Goal: Transaction & Acquisition: Purchase product/service

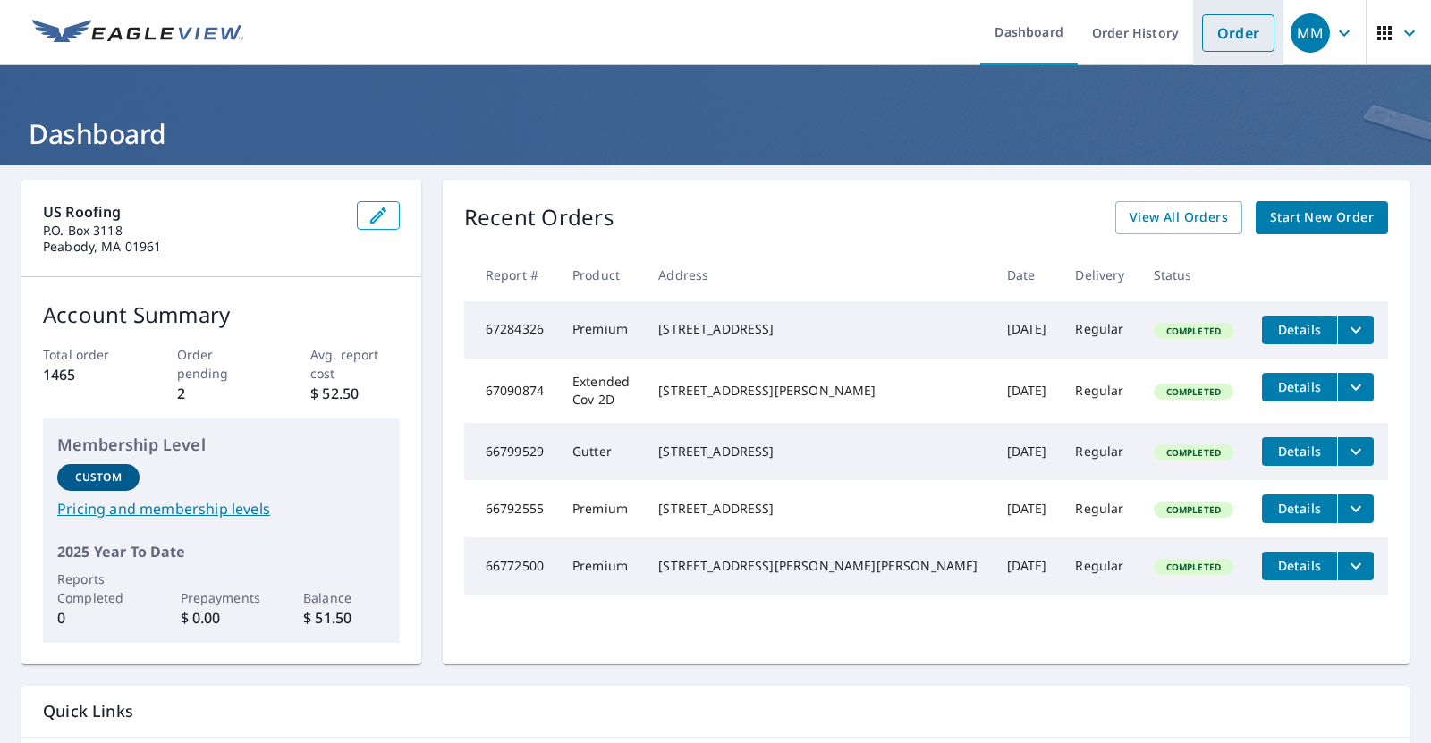
click at [1231, 42] on link "Order" at bounding box center [1238, 33] width 72 height 38
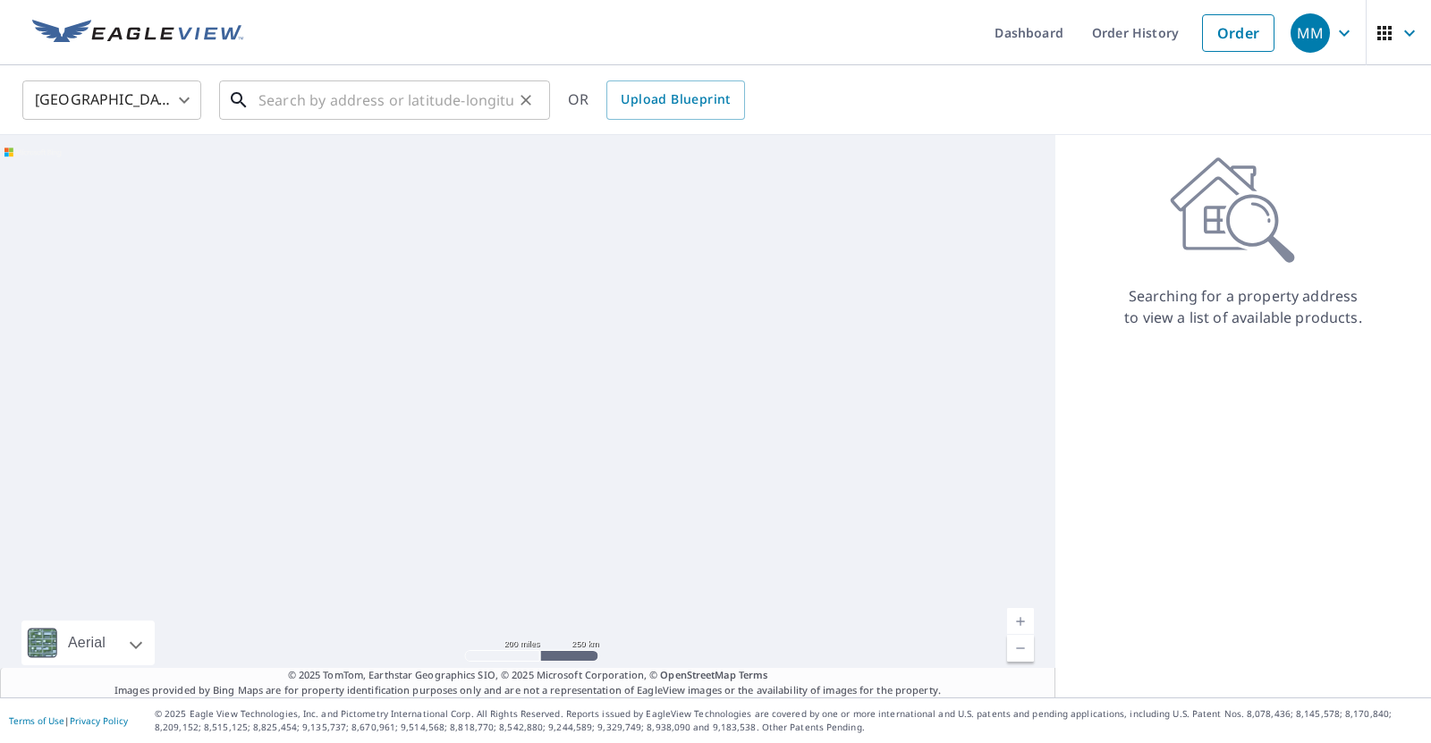
click at [338, 106] on input "text" at bounding box center [385, 100] width 255 height 50
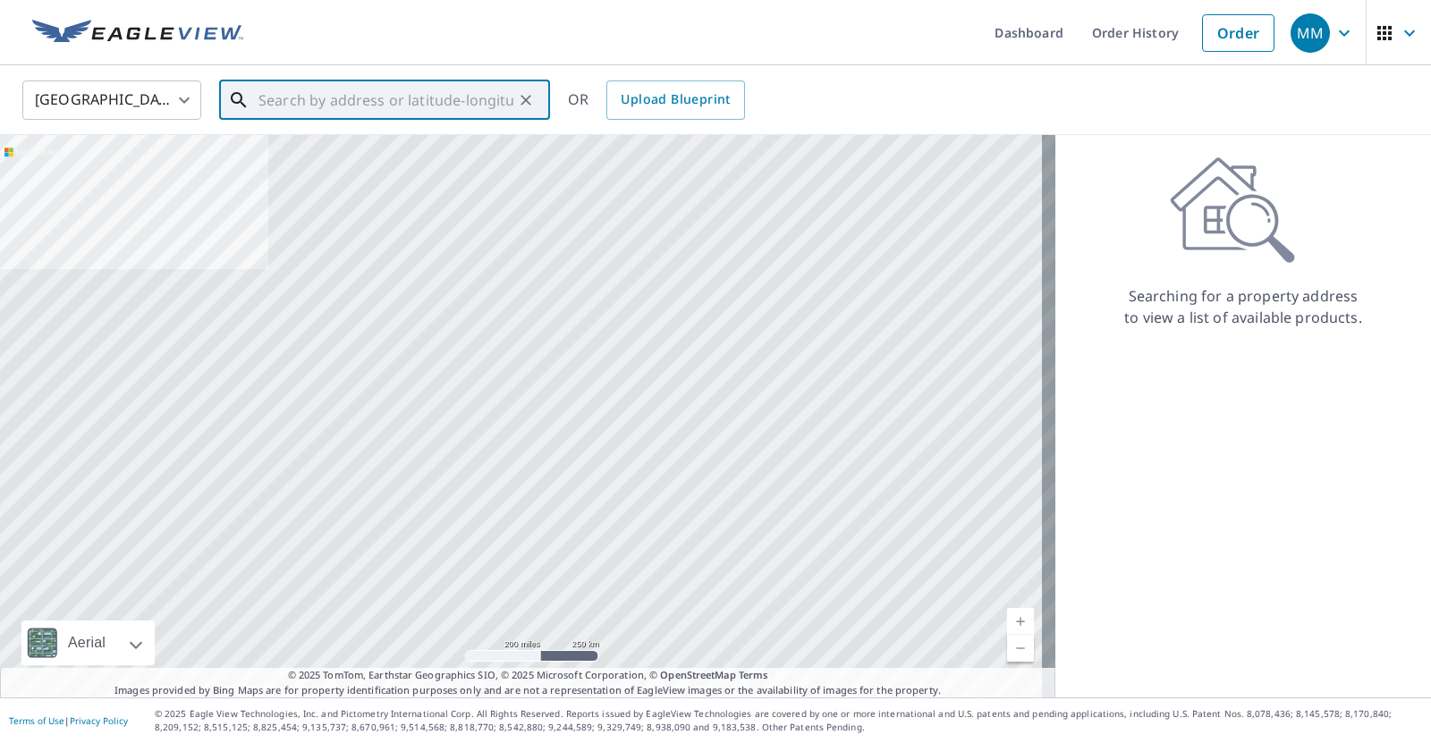
paste input "16 Crooked Ln. in [GEOGRAPHIC_DATA] [GEOGRAPHIC_DATA]"
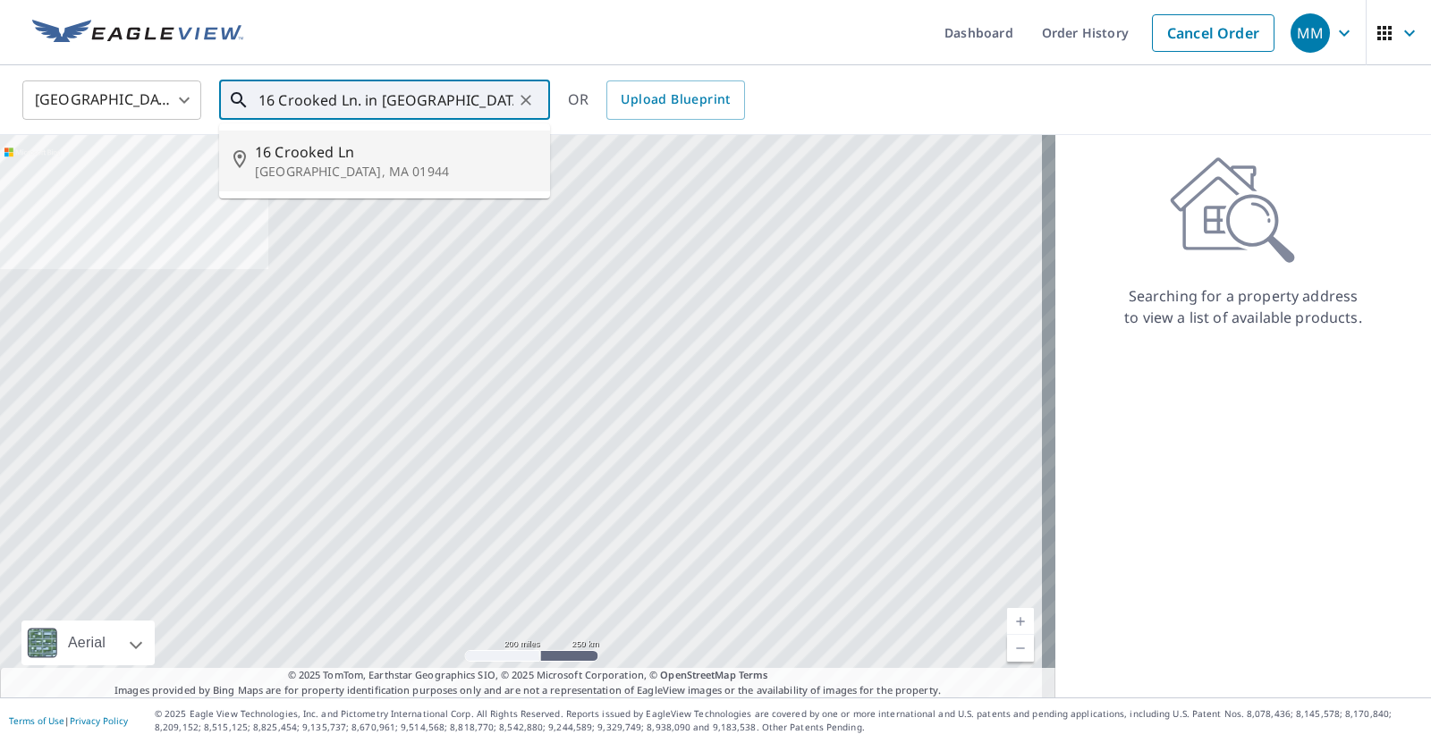
click at [366, 172] on p "[GEOGRAPHIC_DATA], MA 01944" at bounding box center [395, 172] width 281 height 18
type input "[STREET_ADDRESS]"
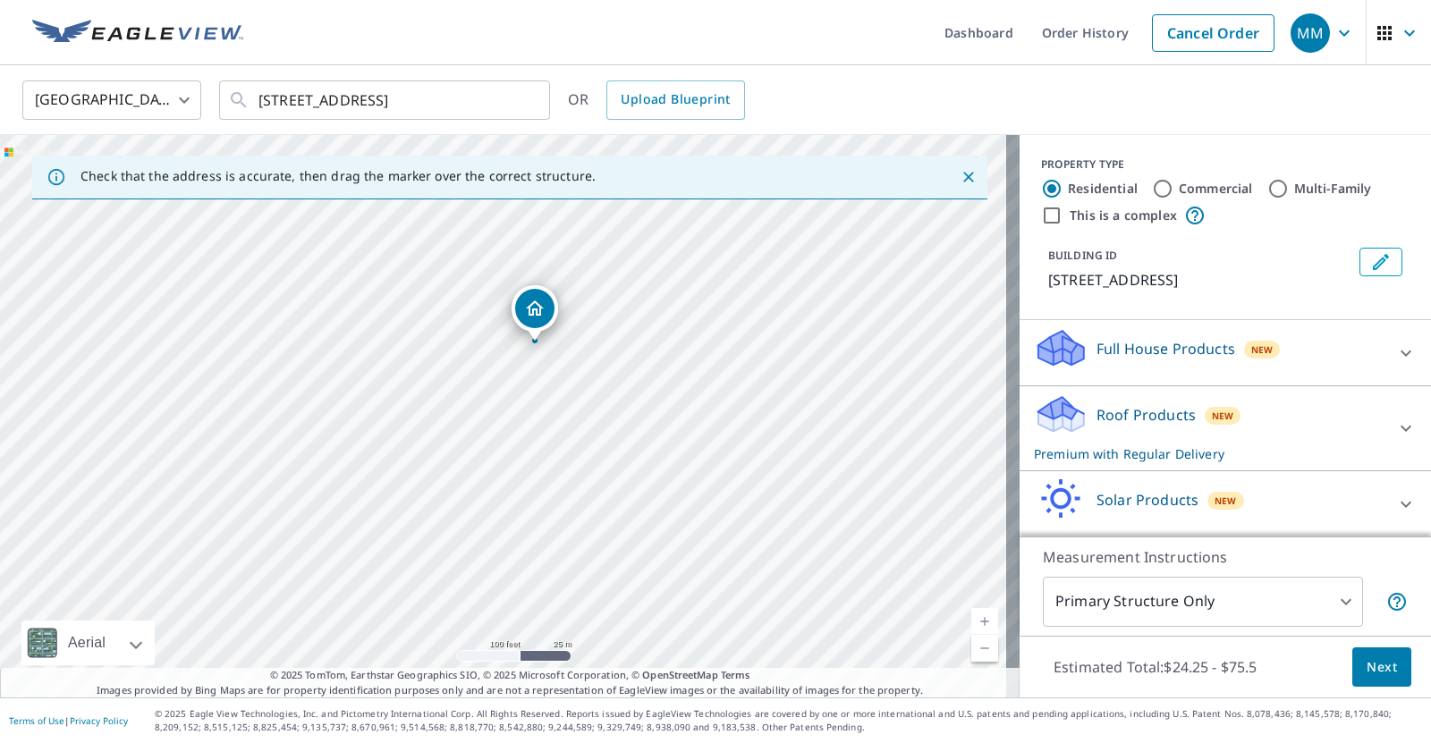
drag, startPoint x: 490, startPoint y: 487, endPoint x: 521, endPoint y: 415, distance: 78.9
click at [521, 415] on div "[STREET_ADDRESS]" at bounding box center [510, 416] width 1020 height 563
drag, startPoint x: 405, startPoint y: 485, endPoint x: 592, endPoint y: 580, distance: 209.6
click at [592, 580] on div "[STREET_ADDRESS]" at bounding box center [510, 416] width 1020 height 563
drag, startPoint x: 395, startPoint y: 520, endPoint x: 616, endPoint y: 530, distance: 221.1
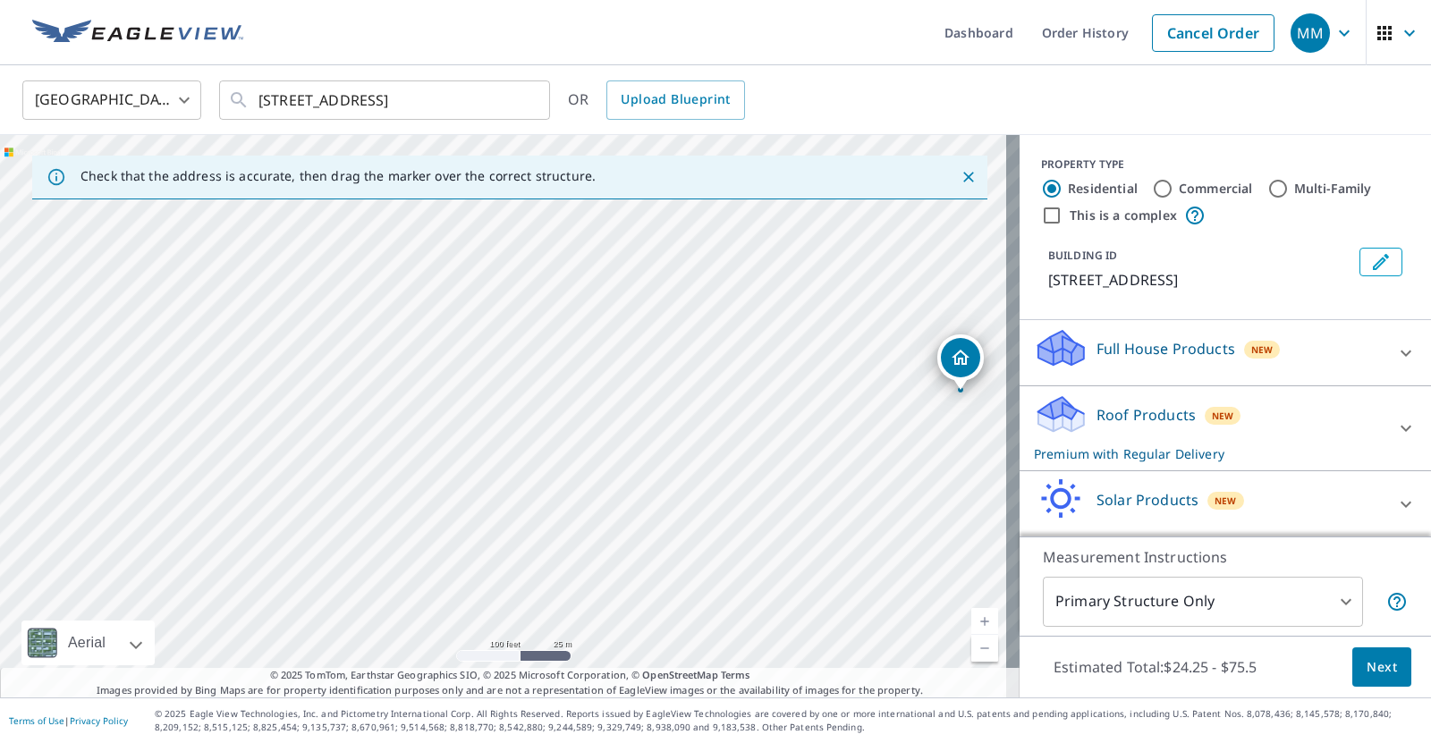
click at [616, 530] on div "[STREET_ADDRESS]" at bounding box center [510, 416] width 1020 height 563
drag, startPoint x: 421, startPoint y: 396, endPoint x: 478, endPoint y: 487, distance: 107.2
click at [478, 487] on div "[STREET_ADDRESS]" at bounding box center [510, 416] width 1020 height 563
drag, startPoint x: 531, startPoint y: 540, endPoint x: 431, endPoint y: 376, distance: 192.6
click at [417, 371] on div "[STREET_ADDRESS]" at bounding box center [510, 416] width 1020 height 563
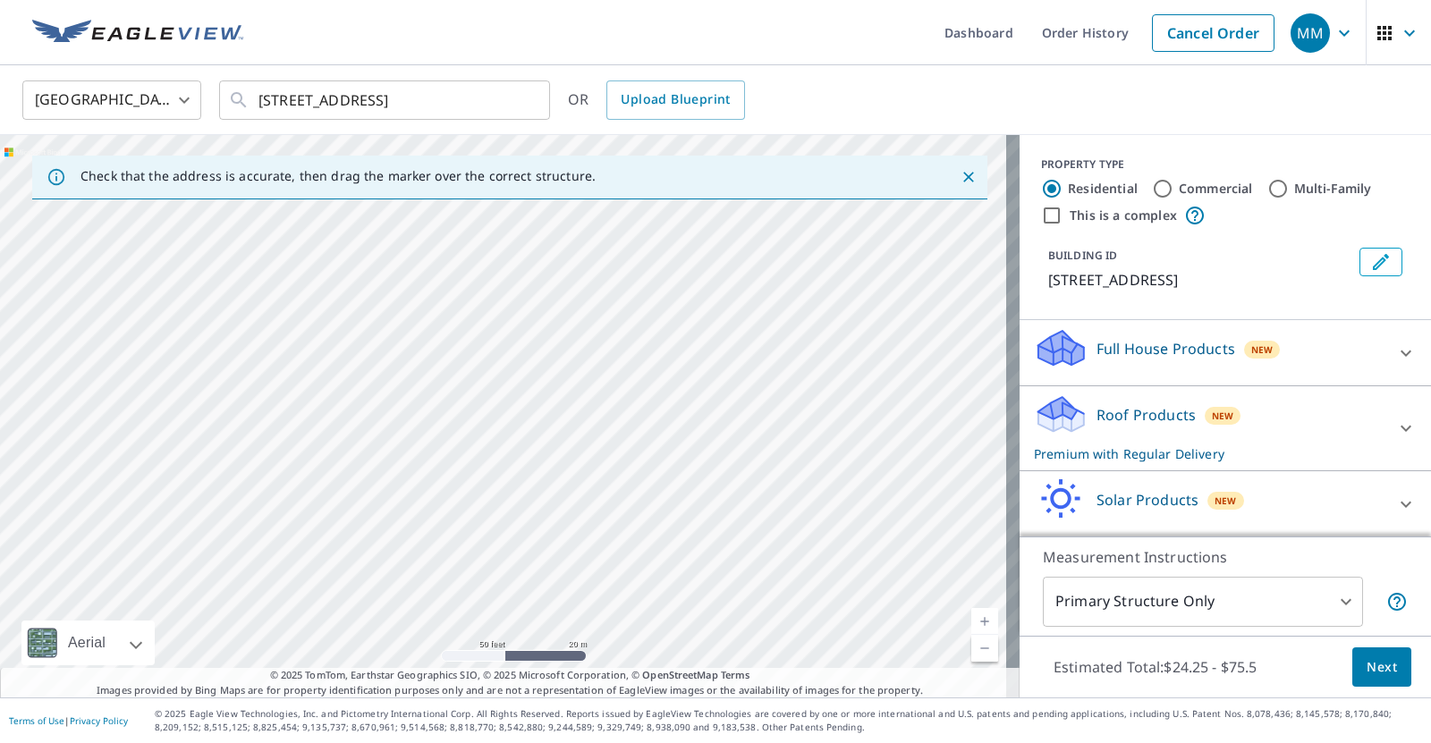
drag, startPoint x: 705, startPoint y: 520, endPoint x: 637, endPoint y: 392, distance: 145.6
click at [637, 392] on div "[STREET_ADDRESS]" at bounding box center [510, 416] width 1020 height 563
drag, startPoint x: 793, startPoint y: 556, endPoint x: 501, endPoint y: 553, distance: 292.5
click at [501, 553] on div "[STREET_ADDRESS]" at bounding box center [510, 416] width 1020 height 563
drag, startPoint x: 661, startPoint y: 459, endPoint x: 390, endPoint y: 387, distance: 280.3
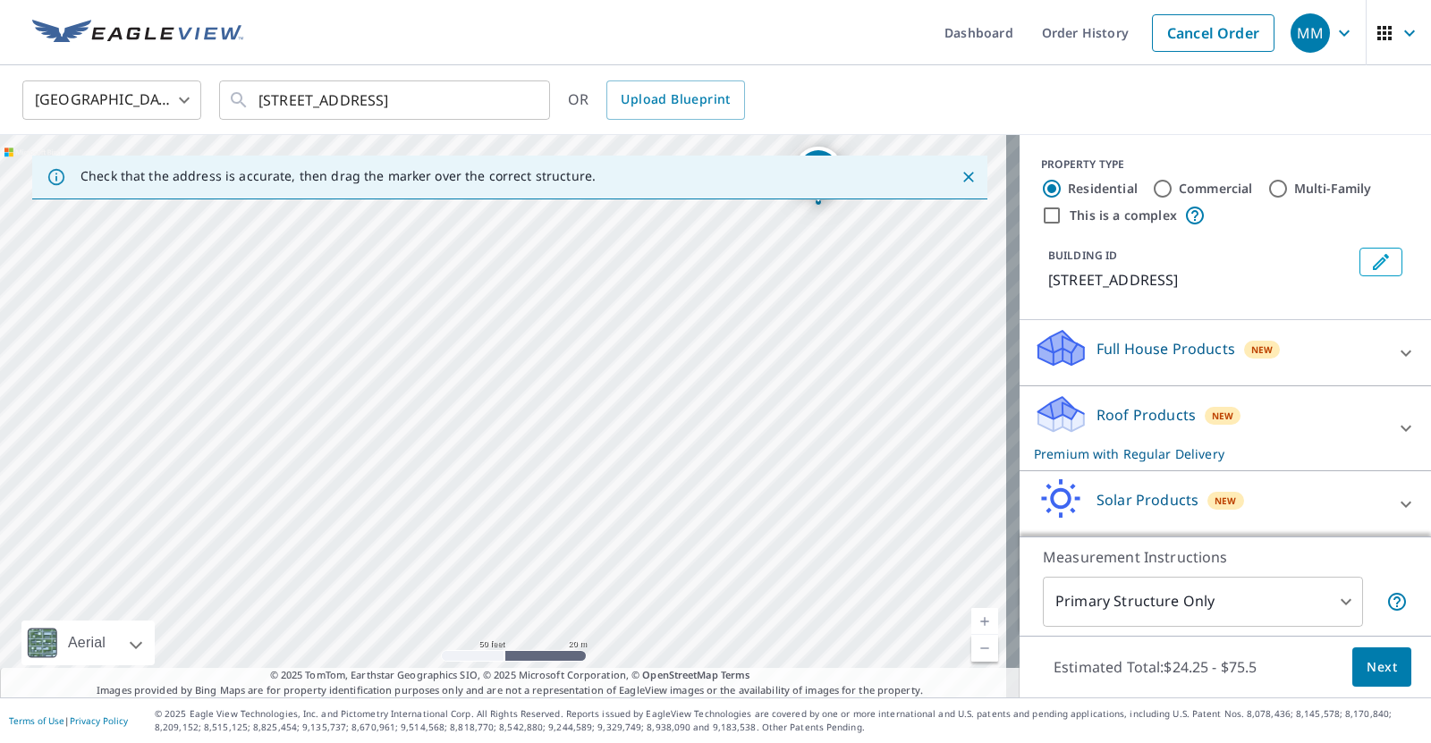
click at [390, 387] on div "[STREET_ADDRESS]" at bounding box center [510, 416] width 1020 height 563
drag, startPoint x: 740, startPoint y: 491, endPoint x: 587, endPoint y: 606, distance: 192.3
click at [587, 606] on div "[STREET_ADDRESS]" at bounding box center [510, 416] width 1020 height 563
drag, startPoint x: 743, startPoint y: 419, endPoint x: 707, endPoint y: 444, distance: 43.2
click at [689, 447] on div "[STREET_ADDRESS]" at bounding box center [510, 416] width 1020 height 563
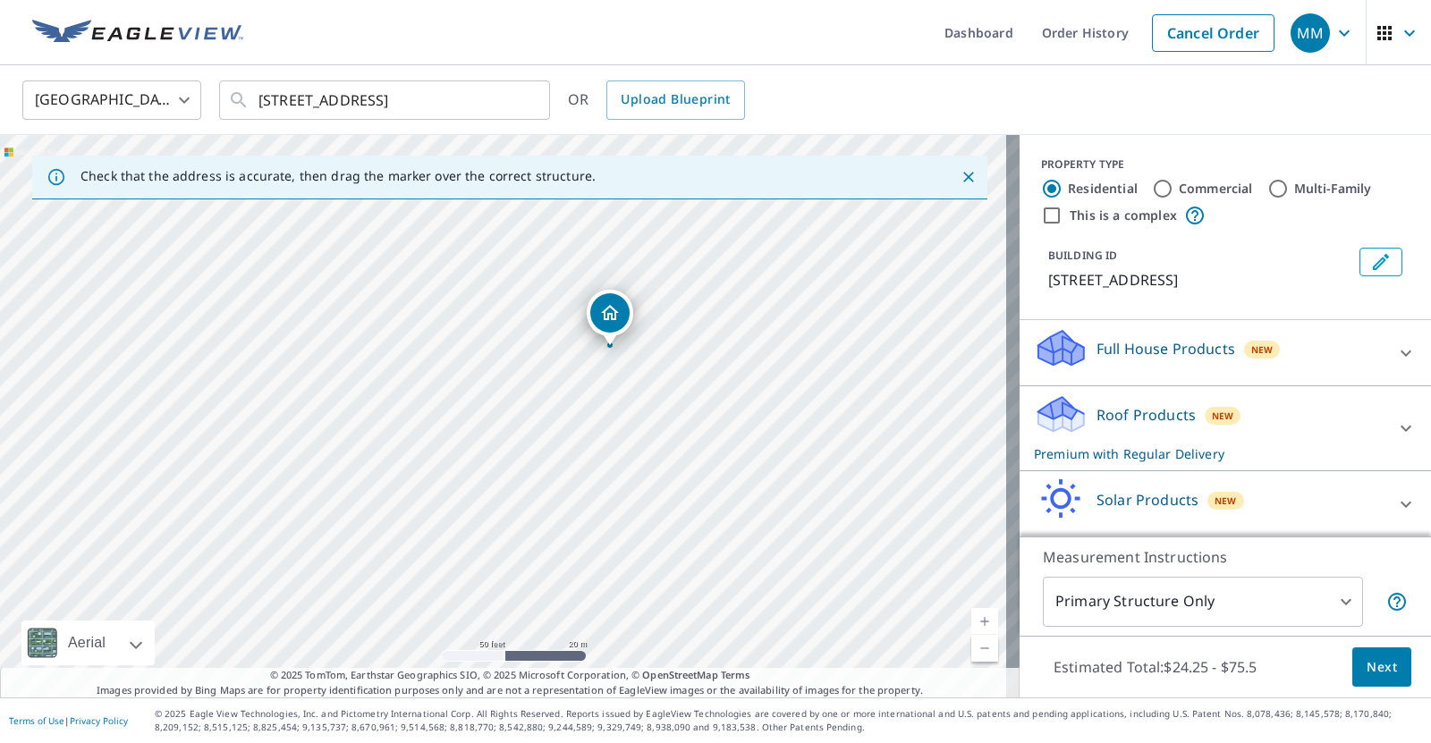
click at [1169, 420] on p "Roof Products" at bounding box center [1145, 414] width 99 height 21
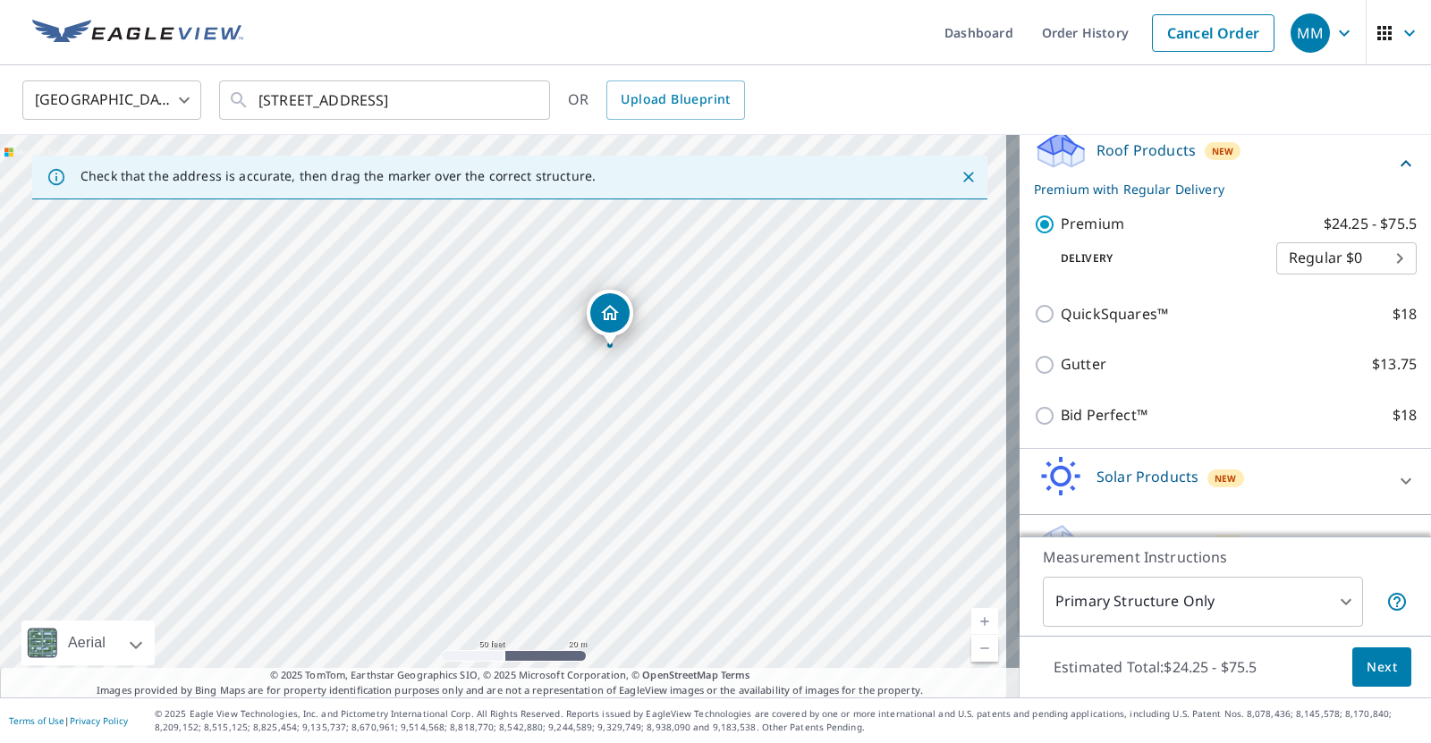
scroll to position [268, 0]
click at [1366, 666] on span "Next" at bounding box center [1381, 667] width 30 height 22
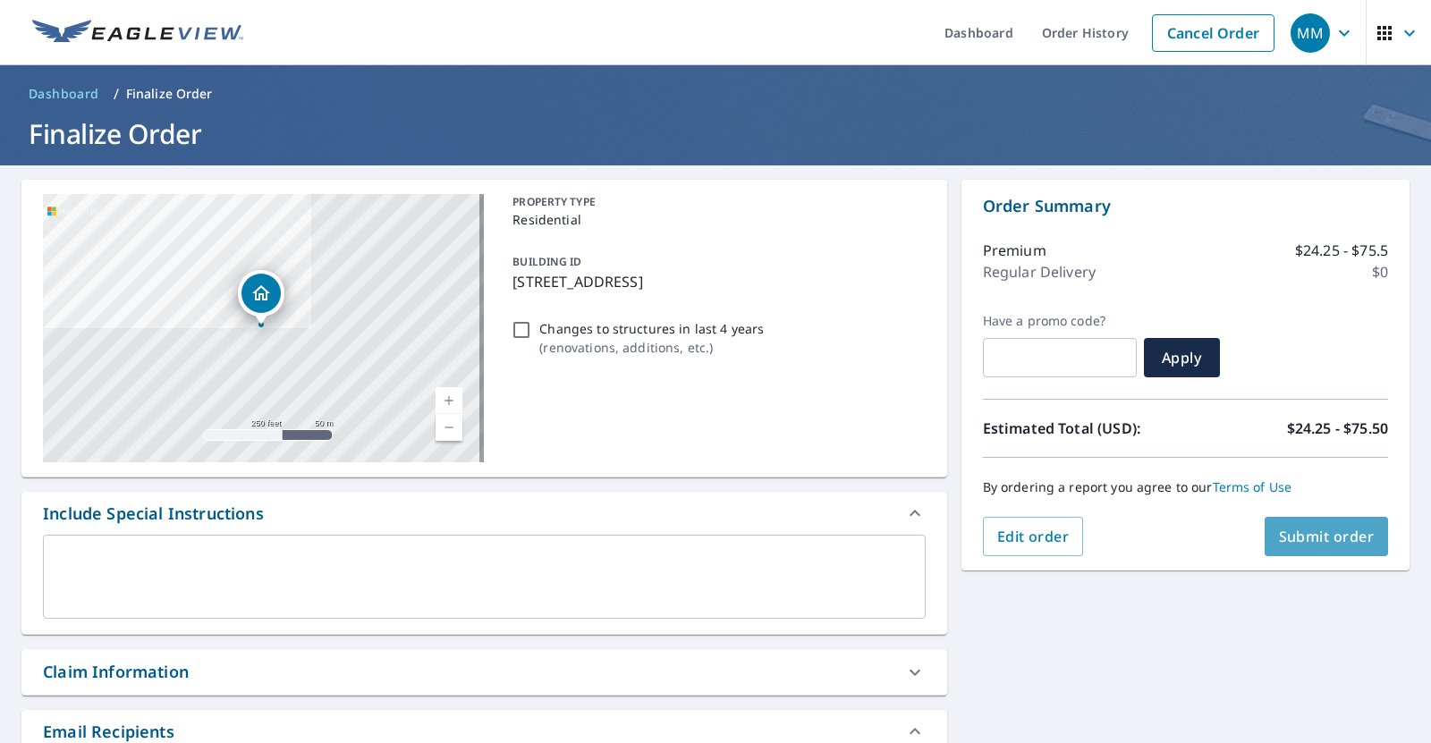
click at [1343, 538] on span "Submit order" at bounding box center [1327, 537] width 96 height 20
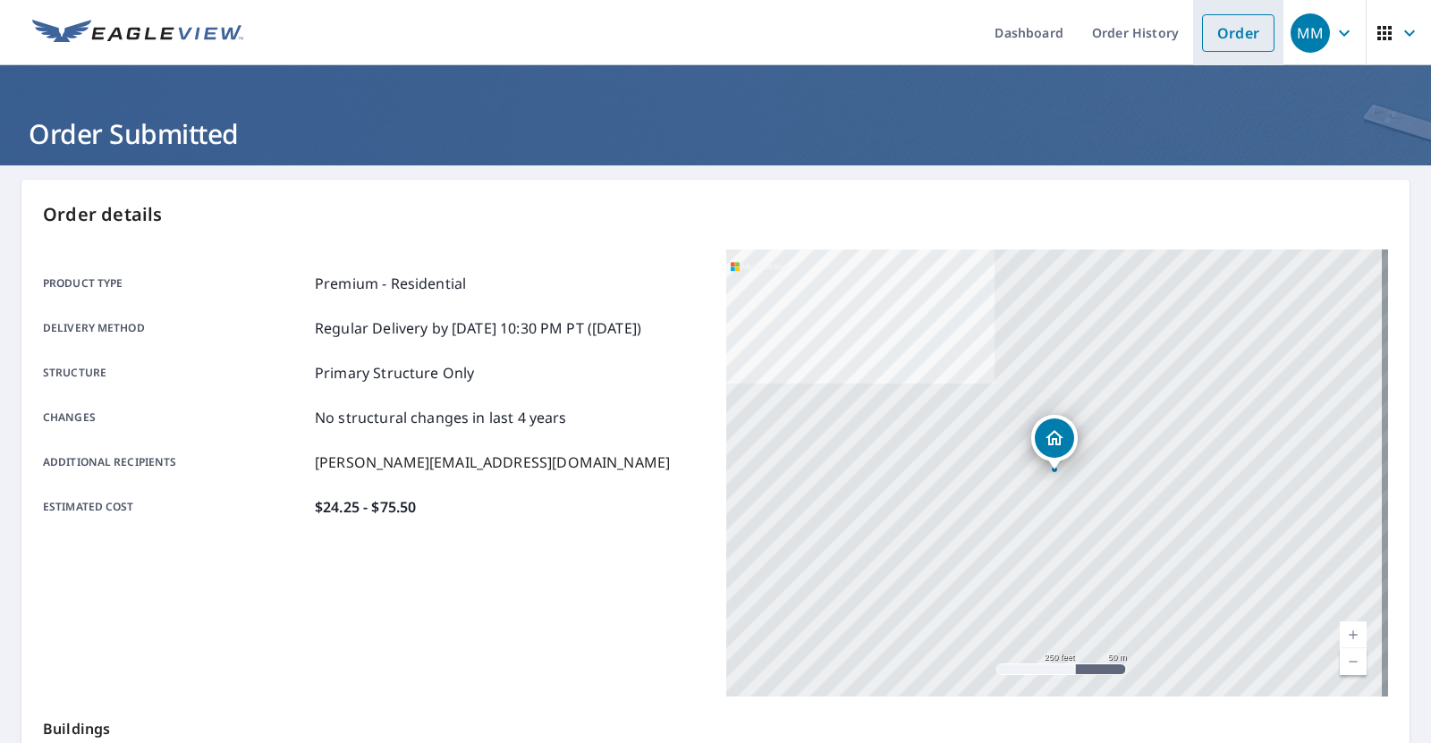
click at [1232, 41] on link "Order" at bounding box center [1238, 33] width 72 height 38
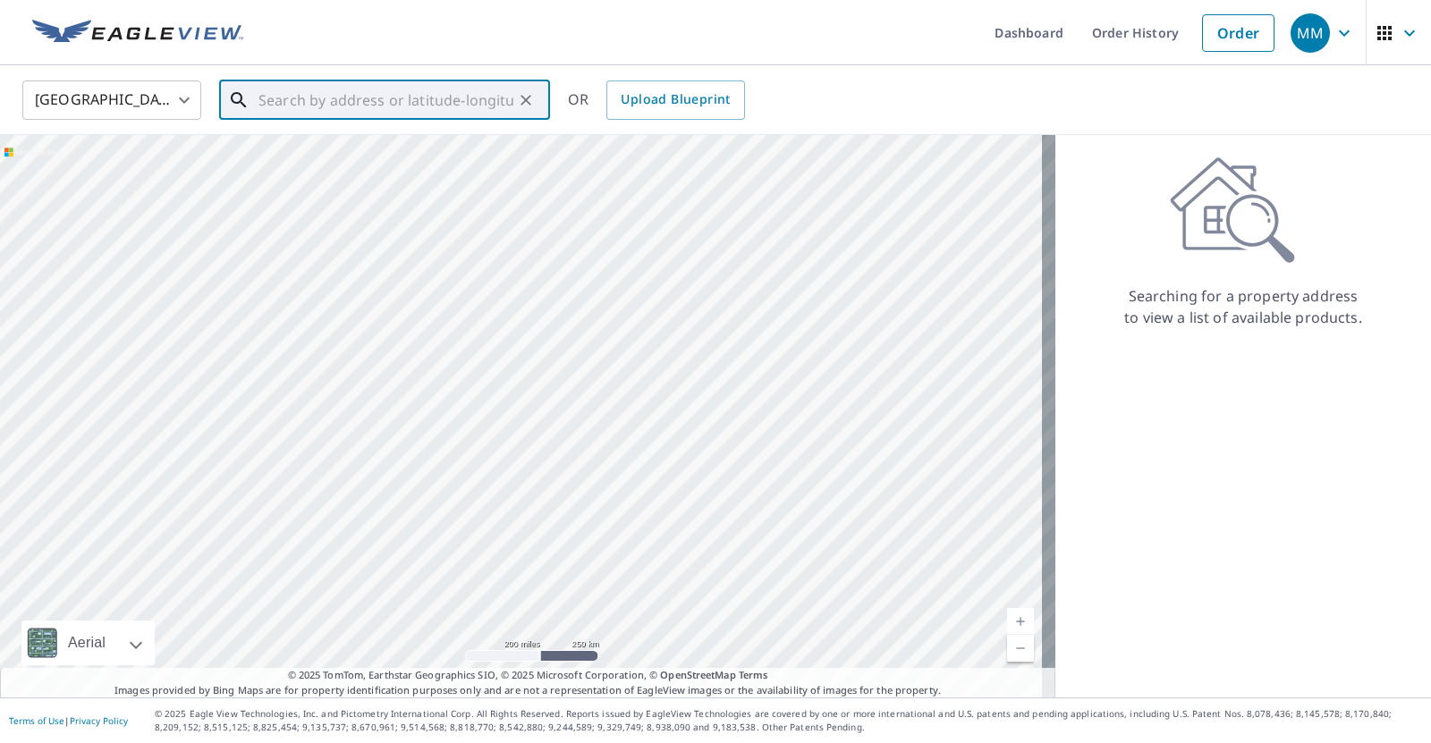
click at [418, 104] on input "text" at bounding box center [385, 100] width 255 height 50
paste input "[STREET_ADDRESS]"
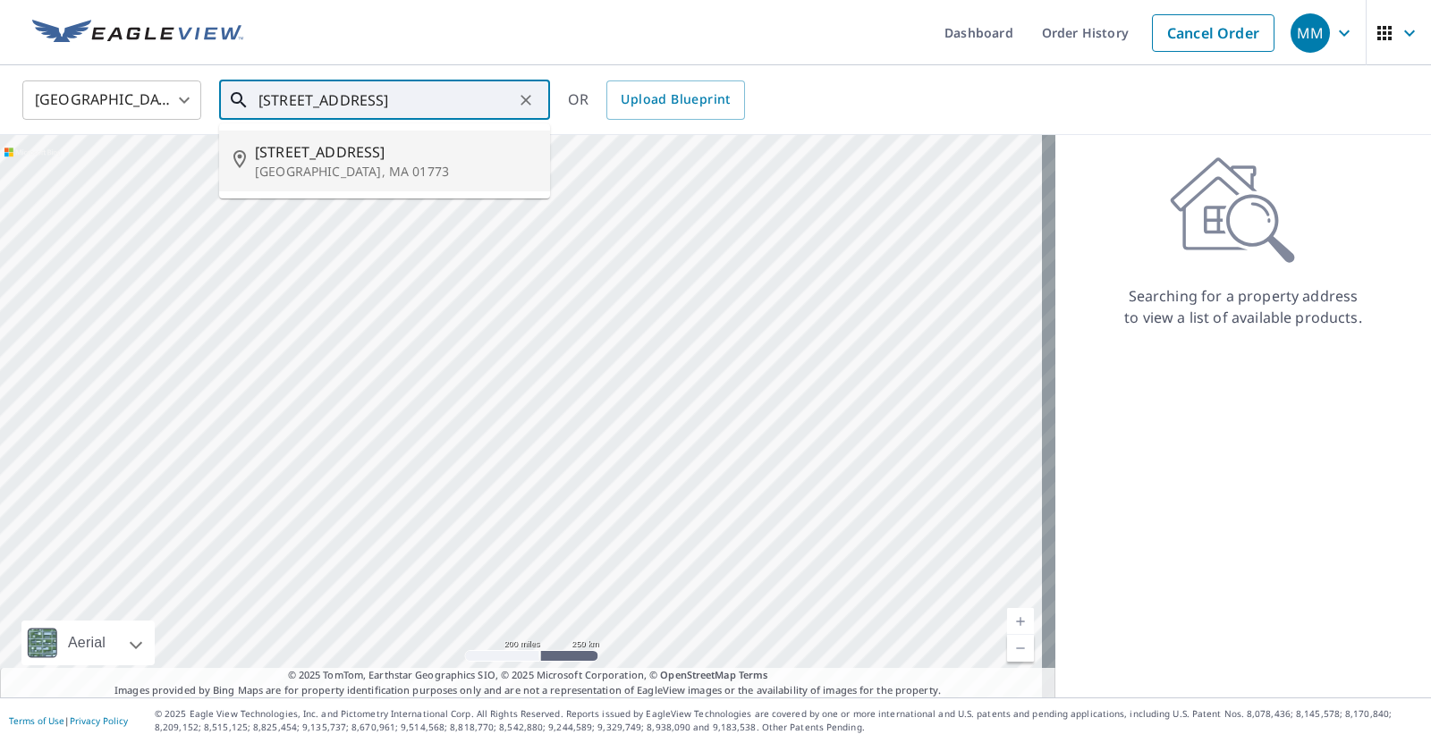
click at [381, 154] on span "[STREET_ADDRESS]" at bounding box center [395, 151] width 281 height 21
type input "[STREET_ADDRESS]"
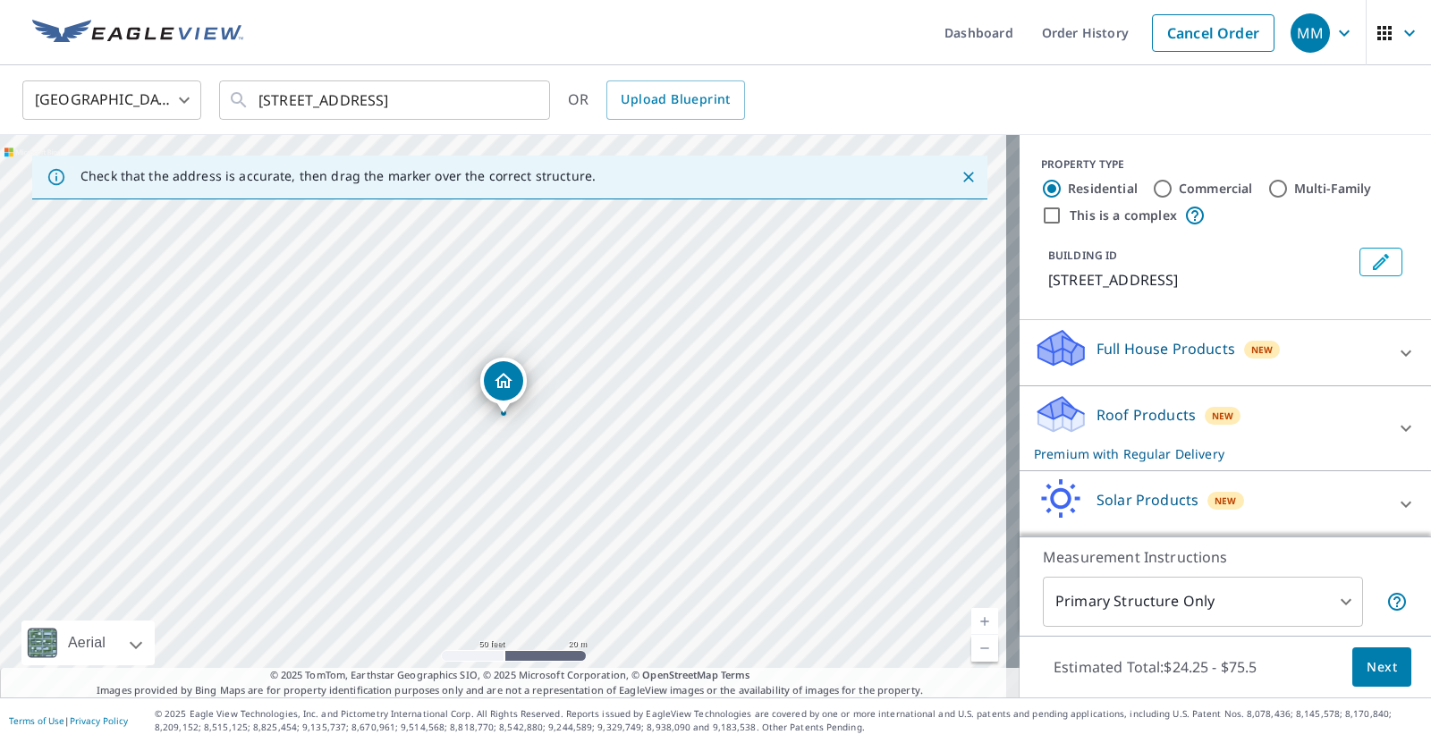
drag, startPoint x: 488, startPoint y: 463, endPoint x: 490, endPoint y: 446, distance: 17.1
click at [488, 462] on div "[STREET_ADDRESS]" at bounding box center [510, 416] width 1020 height 563
drag, startPoint x: 563, startPoint y: 503, endPoint x: 570, endPoint y: 413, distance: 90.5
click at [570, 413] on div "[STREET_ADDRESS]" at bounding box center [510, 416] width 1020 height 563
drag, startPoint x: 613, startPoint y: 525, endPoint x: 648, endPoint y: 275, distance: 252.1
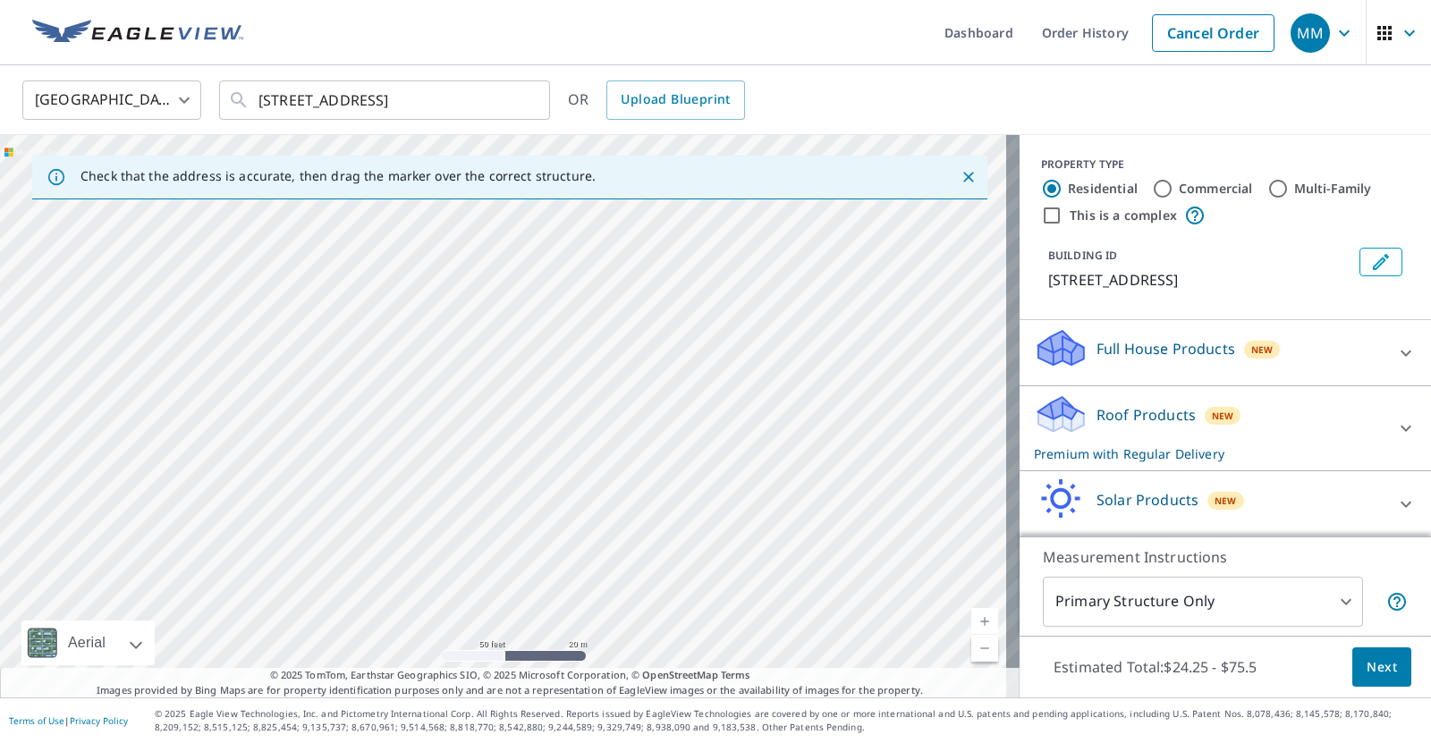
click at [648, 270] on div "[STREET_ADDRESS]" at bounding box center [510, 416] width 1020 height 563
drag, startPoint x: 684, startPoint y: 460, endPoint x: 685, endPoint y: 570, distance: 110.0
click at [685, 570] on div "[STREET_ADDRESS]" at bounding box center [510, 416] width 1020 height 563
drag, startPoint x: 694, startPoint y: 355, endPoint x: 715, endPoint y: 531, distance: 177.4
click at [715, 531] on div "[STREET_ADDRESS]" at bounding box center [510, 416] width 1020 height 563
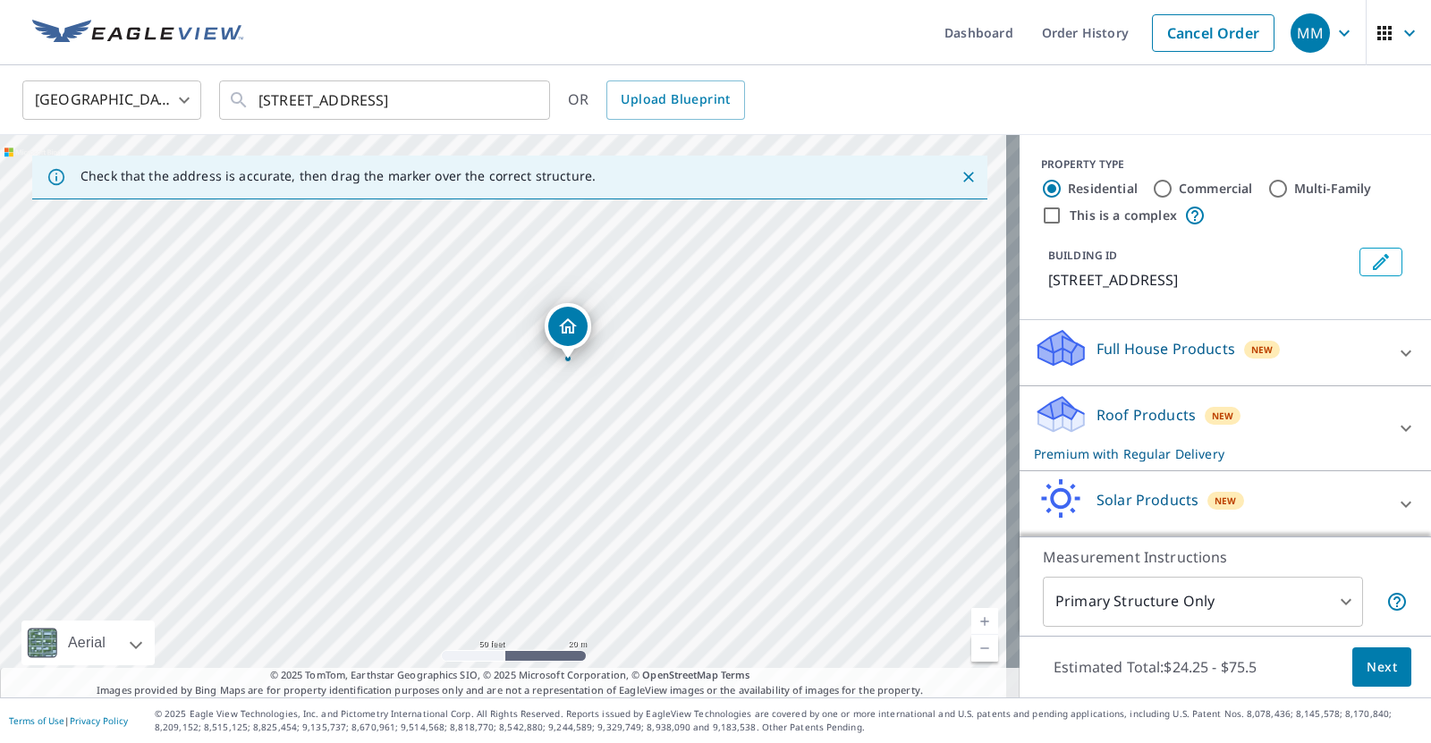
click at [1142, 427] on div "Roof Products New Premium with Regular Delivery" at bounding box center [1209, 428] width 351 height 70
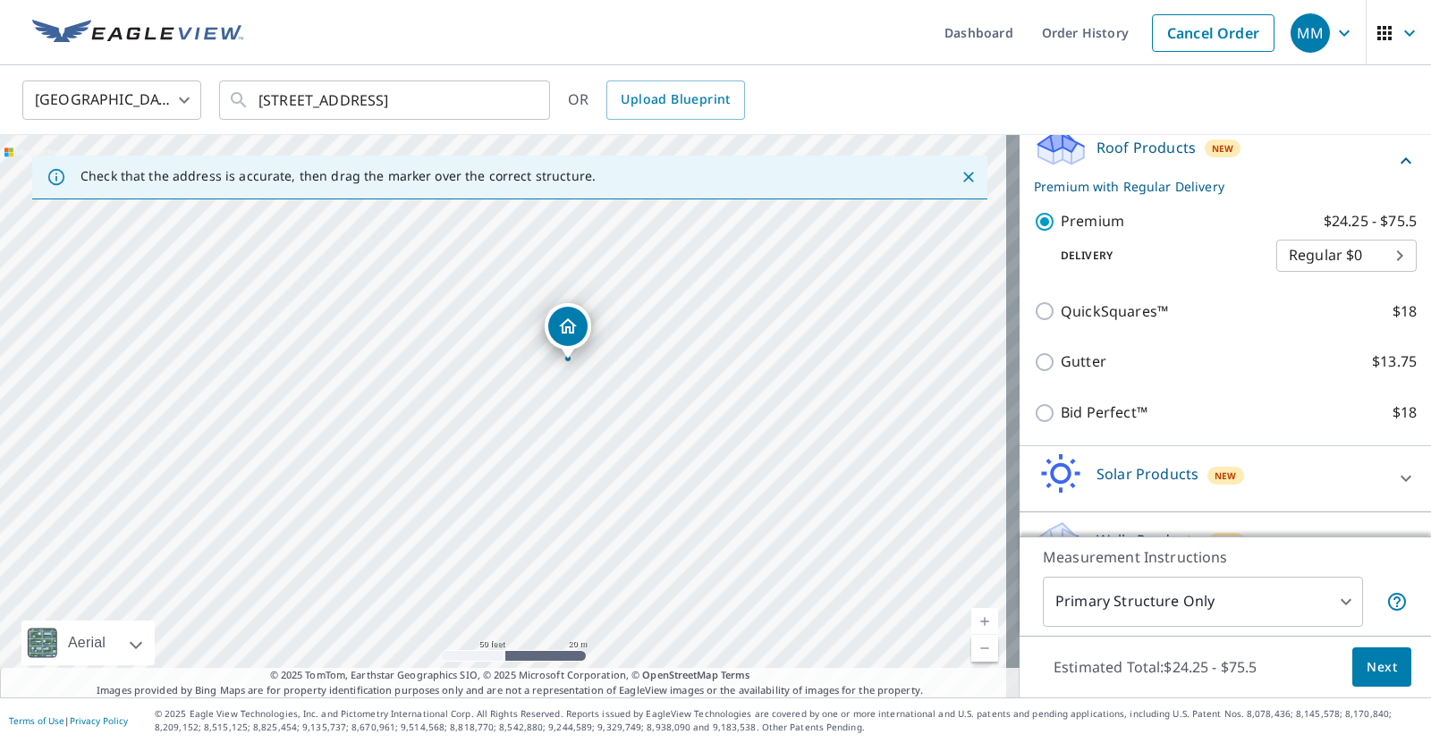
scroll to position [268, 0]
click at [1366, 676] on span "Next" at bounding box center [1381, 667] width 30 height 22
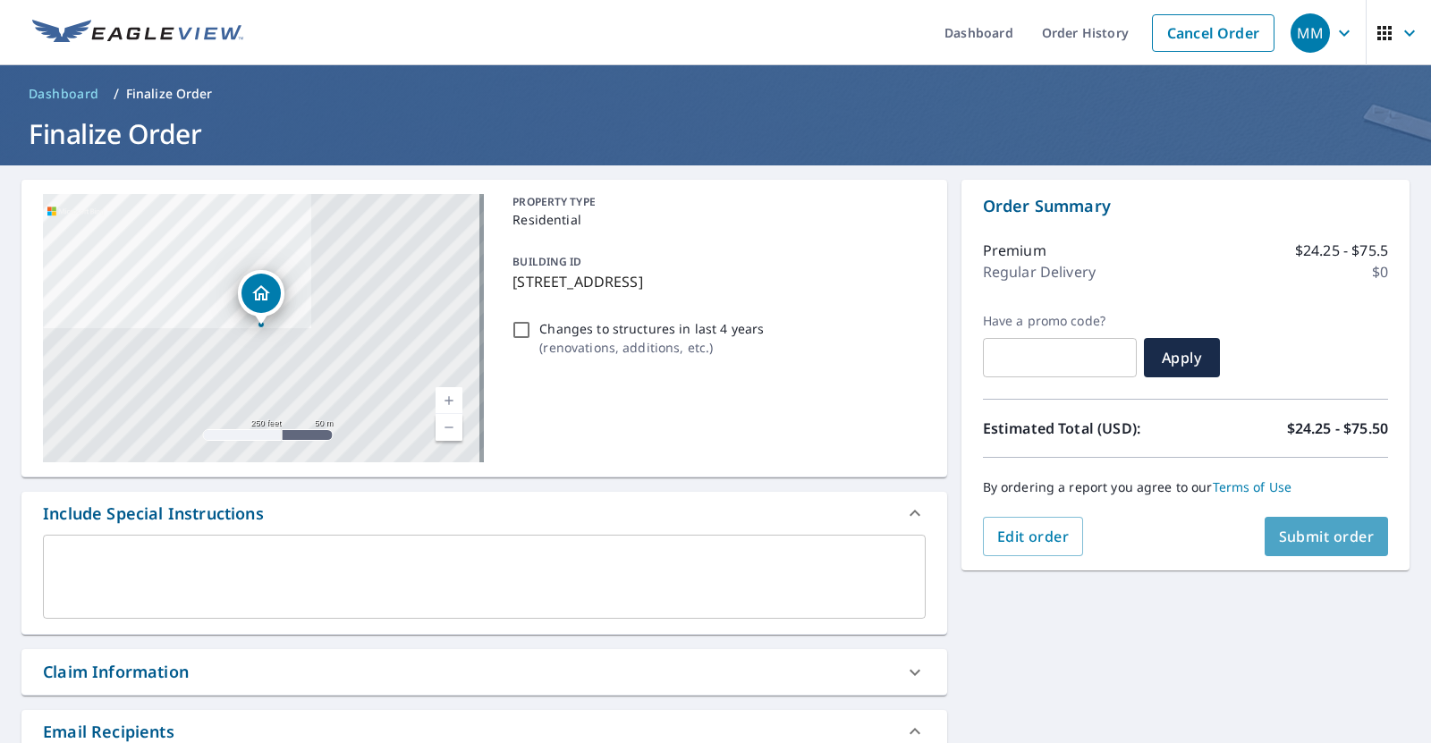
click at [1323, 535] on span "Submit order" at bounding box center [1327, 537] width 96 height 20
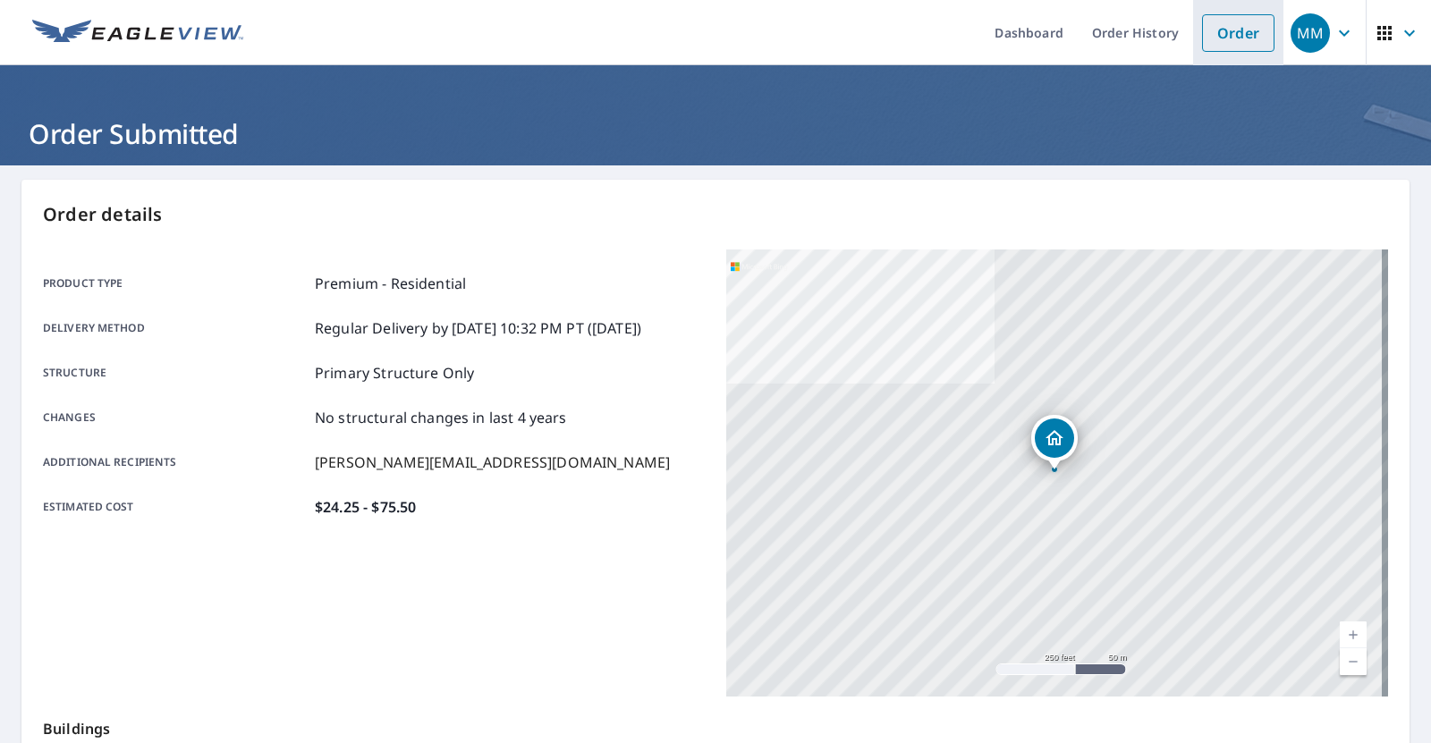
click at [1229, 18] on link "Order" at bounding box center [1238, 33] width 72 height 38
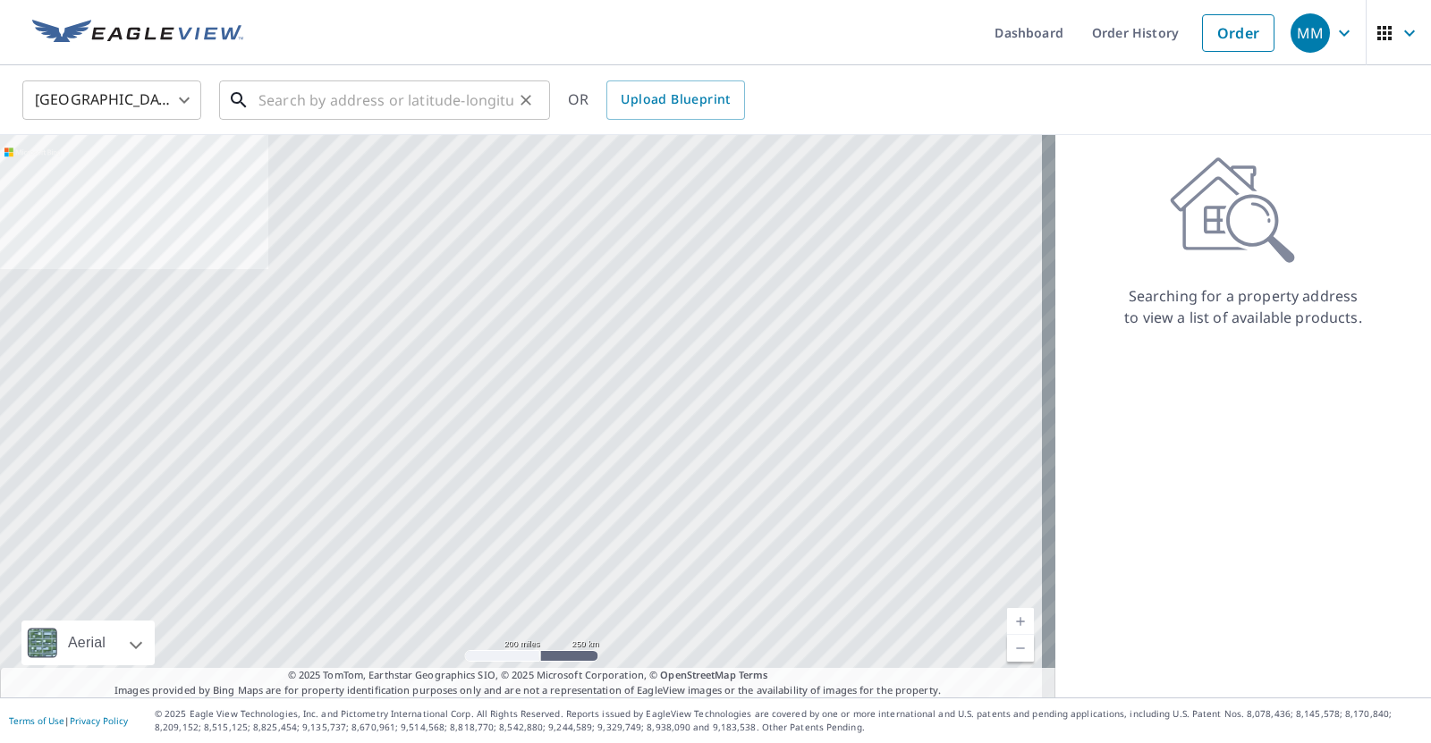
click at [432, 89] on input "text" at bounding box center [385, 100] width 255 height 50
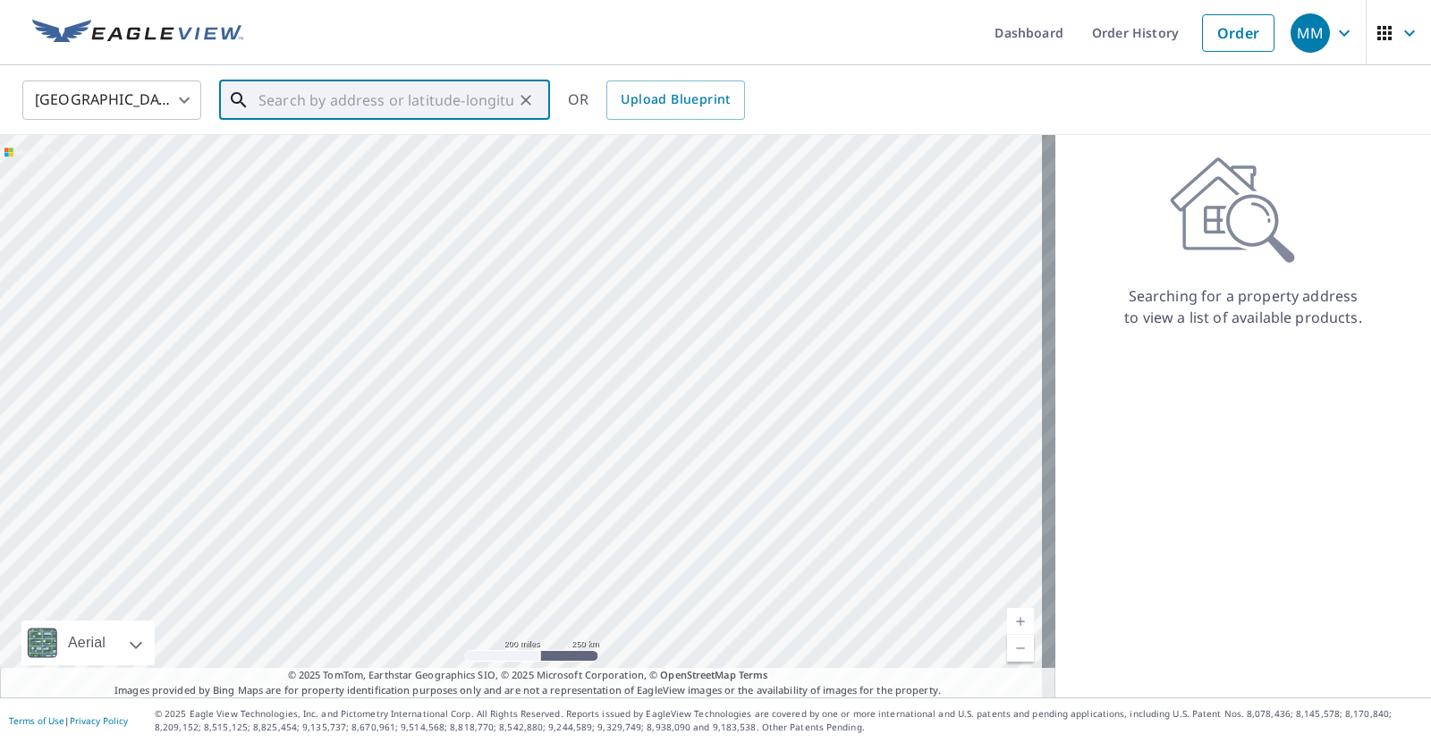
paste input "[STREET_ADDRESS]"
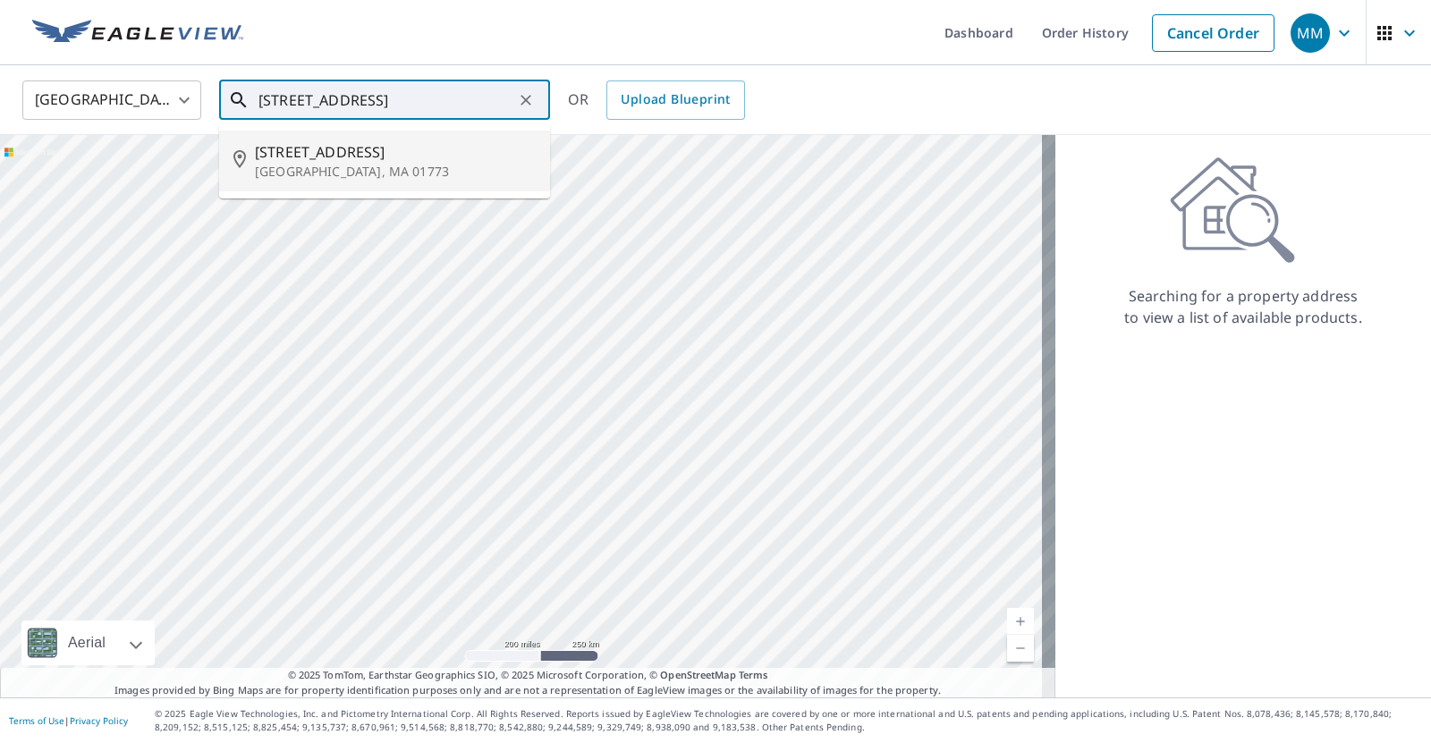
drag, startPoint x: 268, startPoint y: 100, endPoint x: 243, endPoint y: 100, distance: 25.0
click at [243, 99] on div "[STREET_ADDRESS] ​" at bounding box center [384, 99] width 331 height 39
click at [362, 157] on span "[STREET_ADDRESS]" at bounding box center [395, 151] width 281 height 21
type input "[STREET_ADDRESS]"
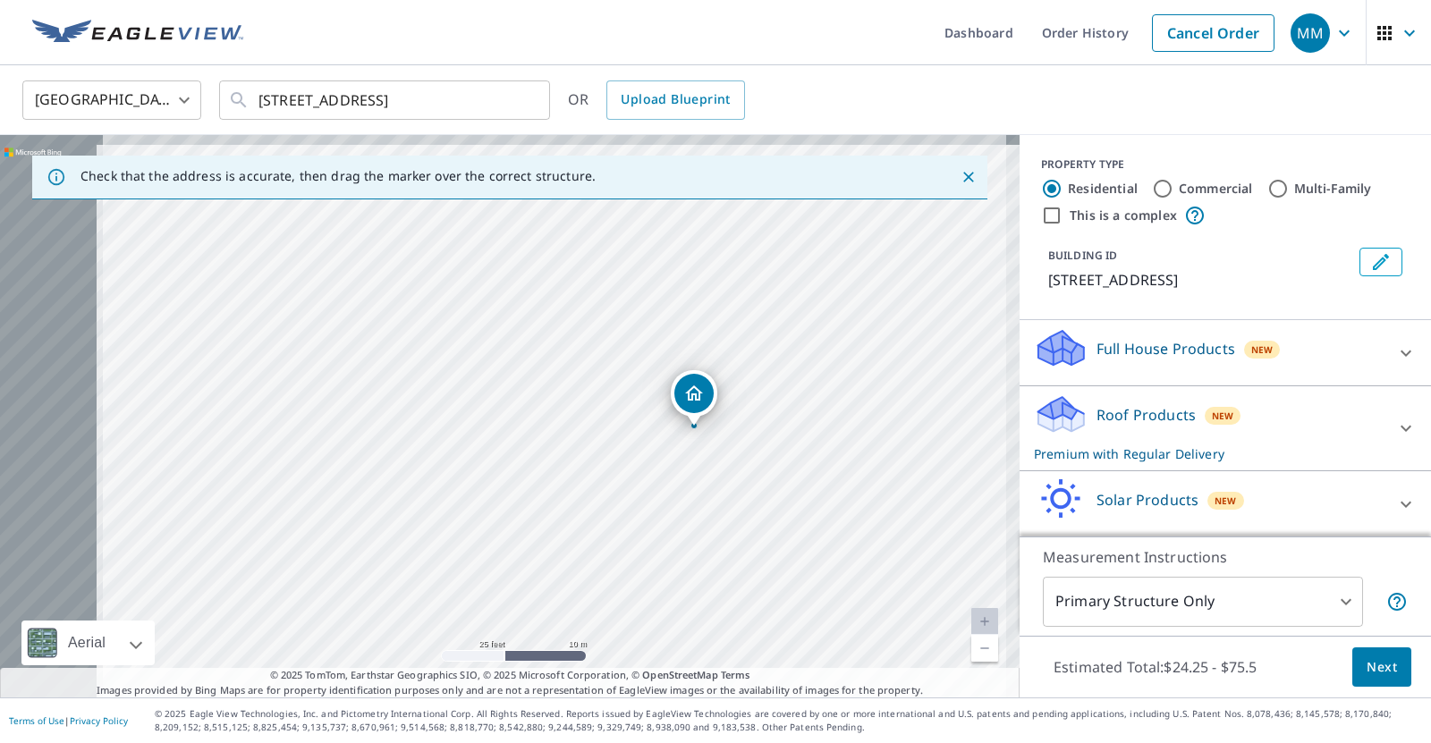
drag, startPoint x: 424, startPoint y: 421, endPoint x: 615, endPoint y: 435, distance: 191.8
click at [615, 435] on div "[STREET_ADDRESS]" at bounding box center [510, 416] width 1020 height 563
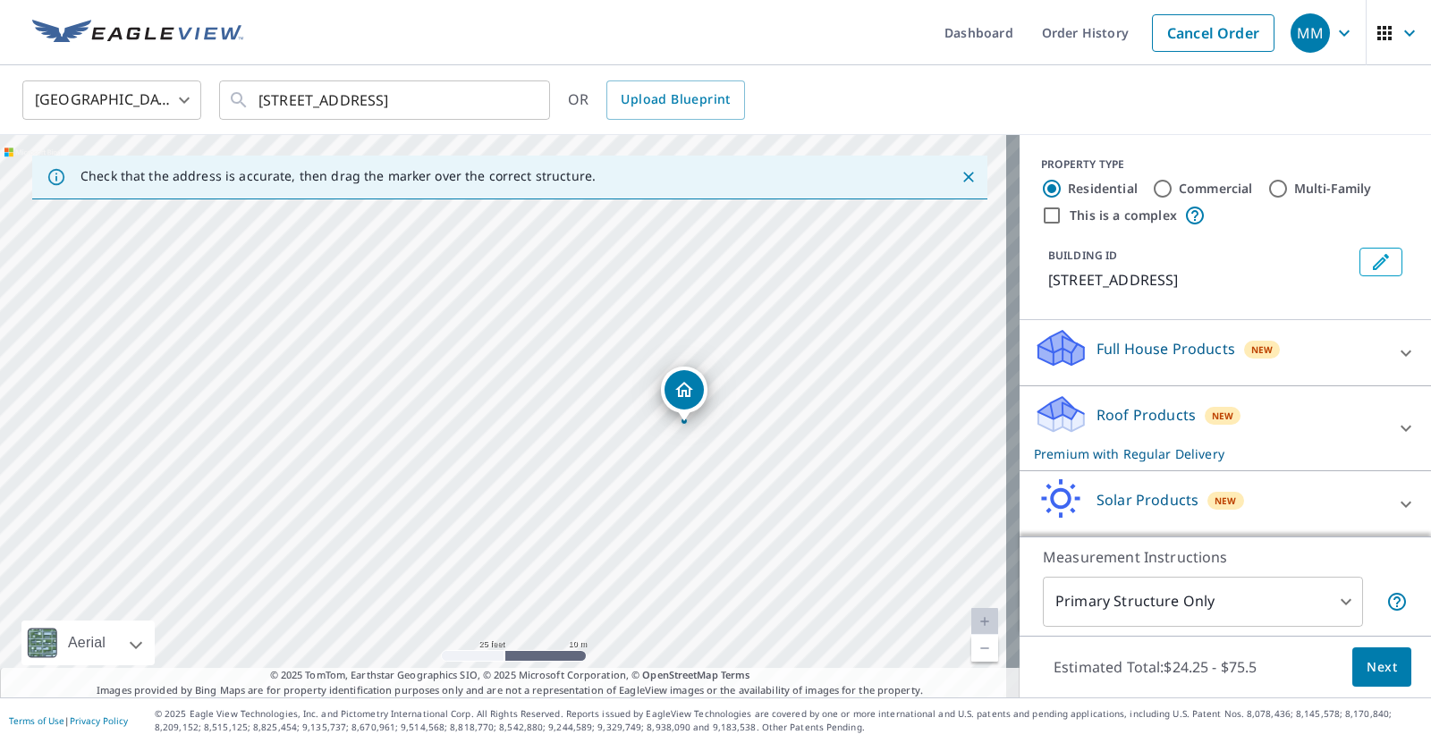
drag, startPoint x: 690, startPoint y: 396, endPoint x: 681, endPoint y: 391, distance: 11.2
click at [1366, 665] on span "Next" at bounding box center [1381, 667] width 30 height 22
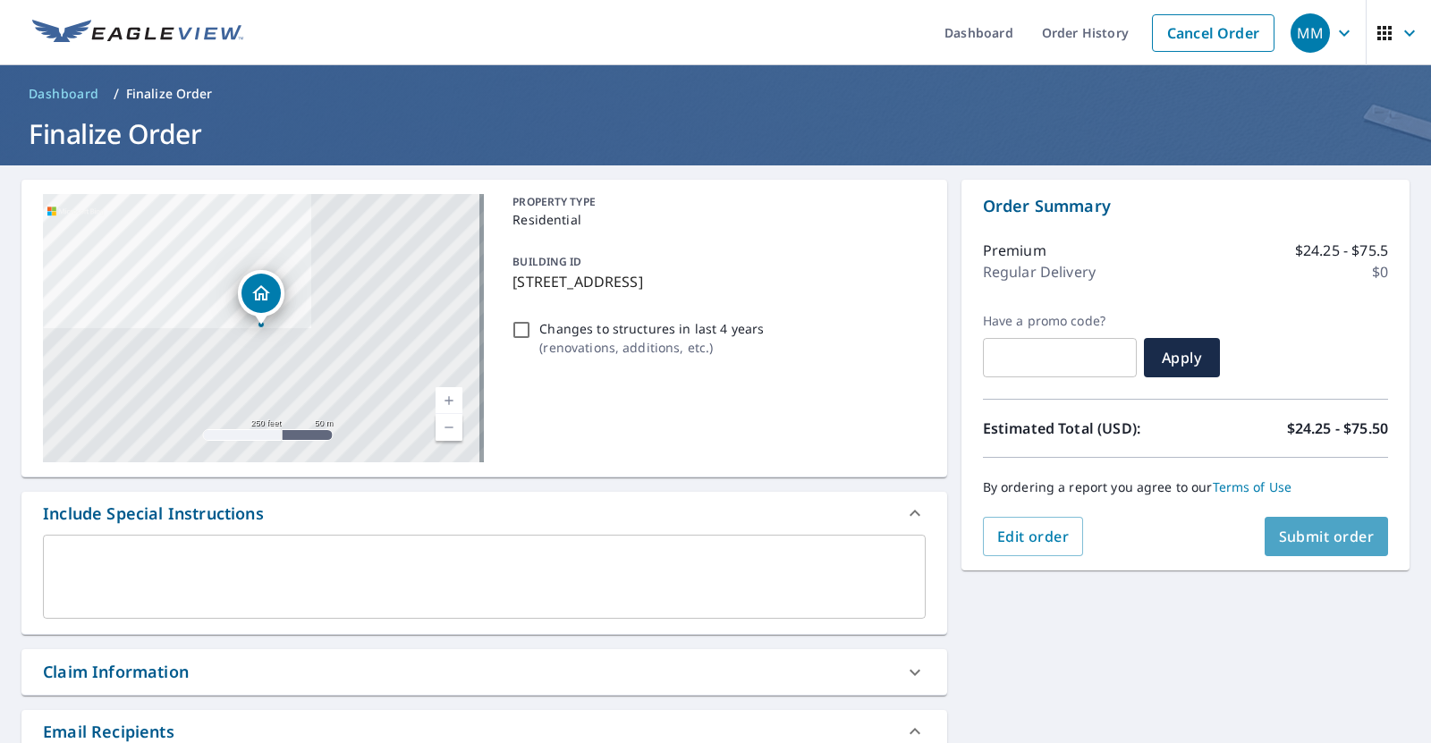
click at [1345, 536] on span "Submit order" at bounding box center [1327, 537] width 96 height 20
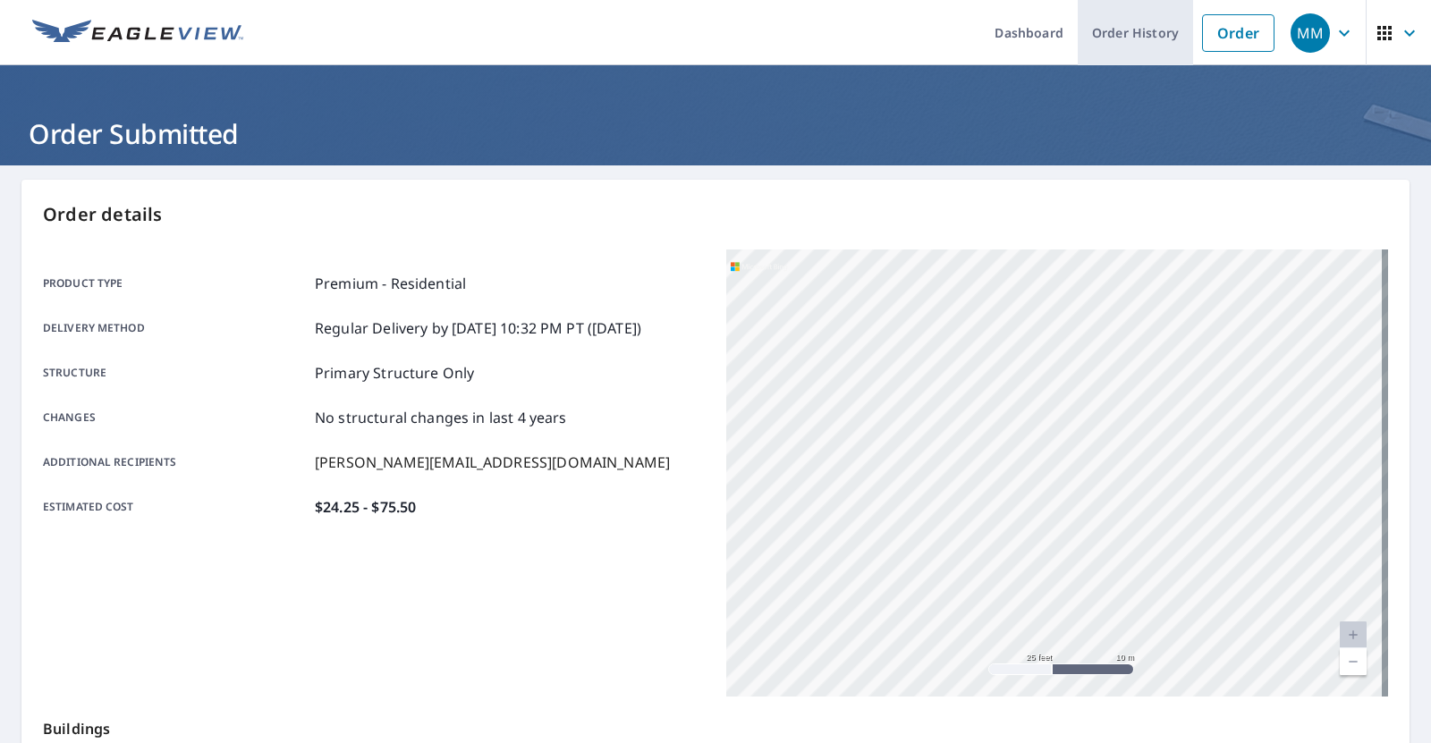
click at [1137, 43] on link "Order History" at bounding box center [1135, 32] width 115 height 65
